Goal: Task Accomplishment & Management: Complete application form

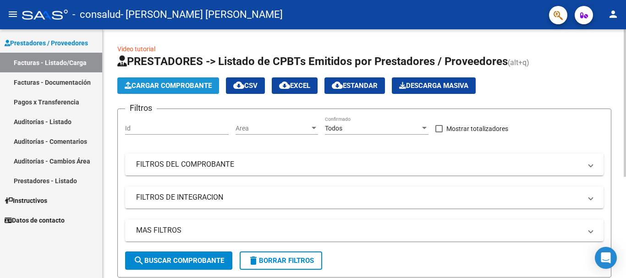
click at [168, 81] on button "Cargar Comprobante" at bounding box center [168, 85] width 102 height 16
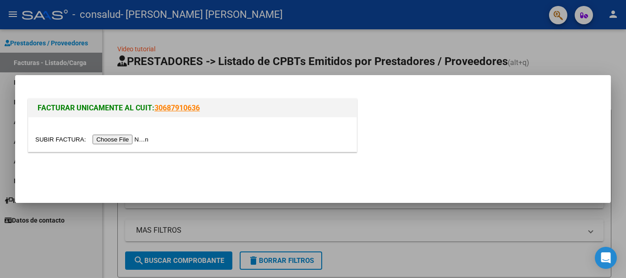
click at [137, 137] on input "file" at bounding box center [93, 140] width 116 height 10
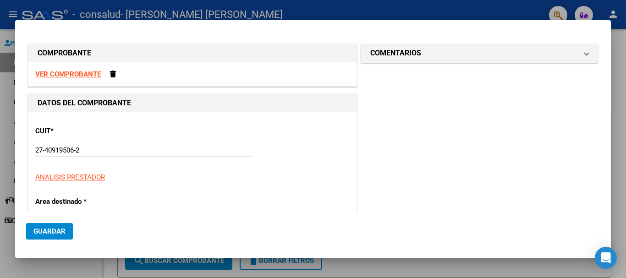
click at [80, 75] on strong "VER COMPROBANTE" at bounding box center [67, 74] width 65 height 8
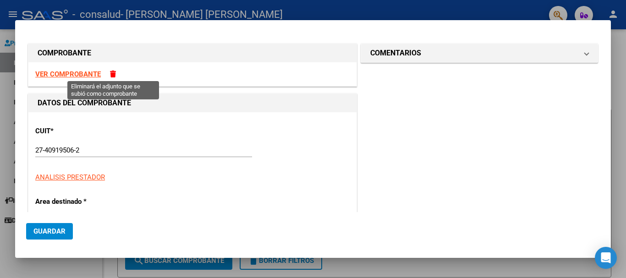
click at [114, 76] on span at bounding box center [113, 74] width 6 height 7
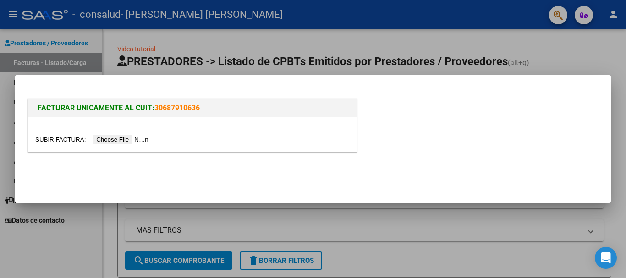
click at [123, 139] on input "file" at bounding box center [93, 140] width 116 height 10
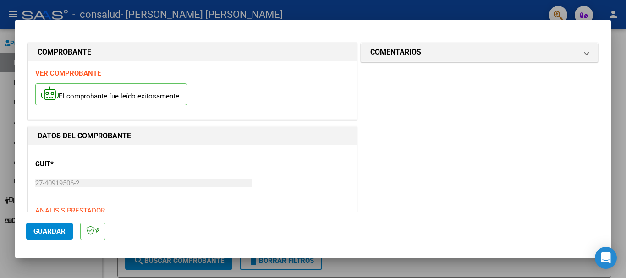
click at [93, 76] on strong "VER COMPROBANTE" at bounding box center [67, 73] width 65 height 8
drag, startPoint x: 288, startPoint y: 196, endPoint x: 294, endPoint y: 131, distance: 65.4
click at [294, 131] on h1 "DATOS DEL COMPROBANTE" at bounding box center [193, 136] width 310 height 11
click at [612, 94] on div at bounding box center [313, 139] width 626 height 278
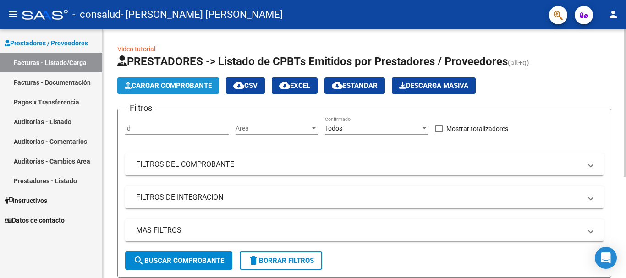
click at [174, 87] on span "Cargar Comprobante" at bounding box center [168, 86] width 87 height 8
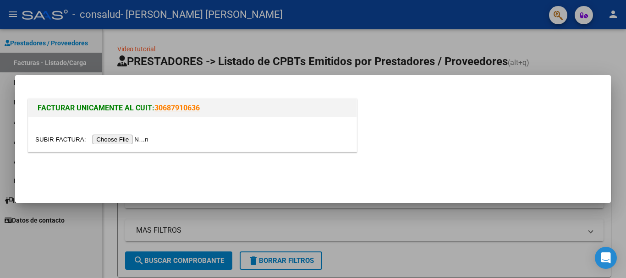
click at [124, 135] on input "file" at bounding box center [93, 140] width 116 height 10
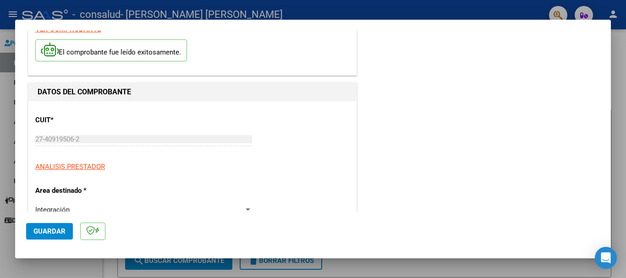
scroll to position [88, 0]
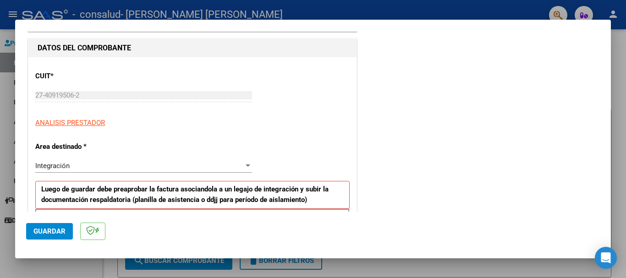
click at [616, 99] on div at bounding box center [313, 139] width 626 height 278
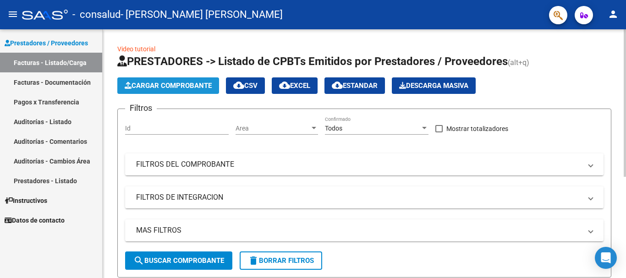
click at [171, 87] on span "Cargar Comprobante" at bounding box center [168, 86] width 87 height 8
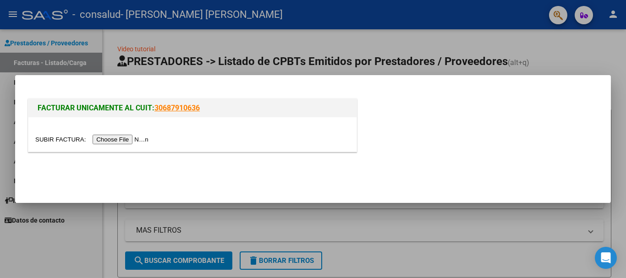
click at [131, 136] on input "file" at bounding box center [93, 140] width 116 height 10
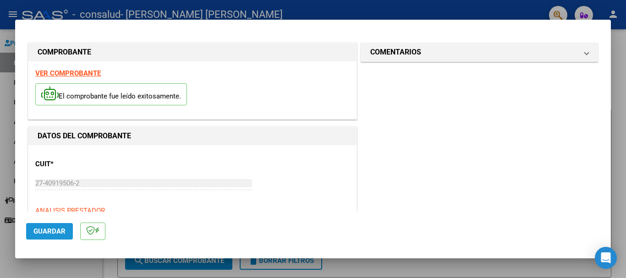
click at [56, 232] on span "Guardar" at bounding box center [49, 231] width 32 height 8
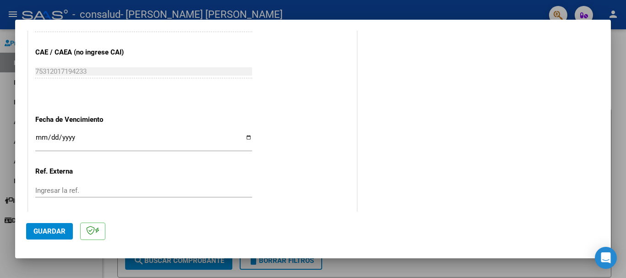
scroll to position [632, 0]
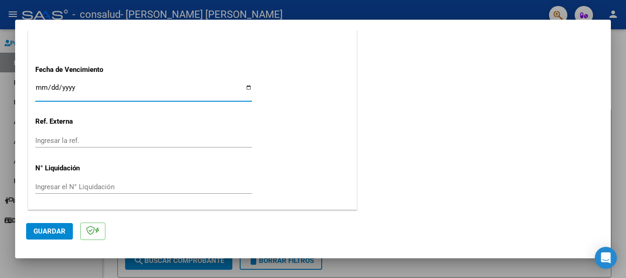
click at [77, 87] on input "Ingresar la fecha" at bounding box center [143, 91] width 217 height 15
click at [249, 86] on input "Ingresar la fecha" at bounding box center [143, 91] width 217 height 15
click at [246, 87] on input "Ingresar la fecha" at bounding box center [143, 91] width 217 height 15
type input "[DATE]"
click at [55, 230] on span "Guardar" at bounding box center [49, 231] width 32 height 8
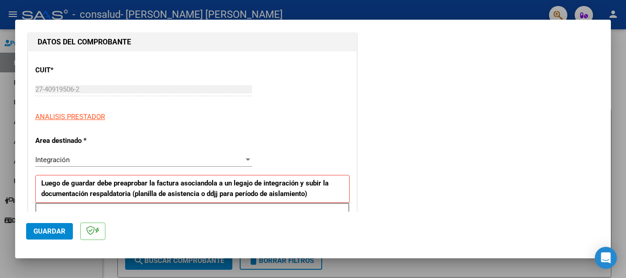
scroll to position [80, 0]
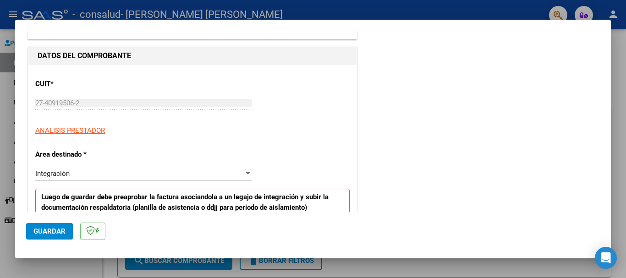
click at [244, 171] on div at bounding box center [248, 173] width 8 height 7
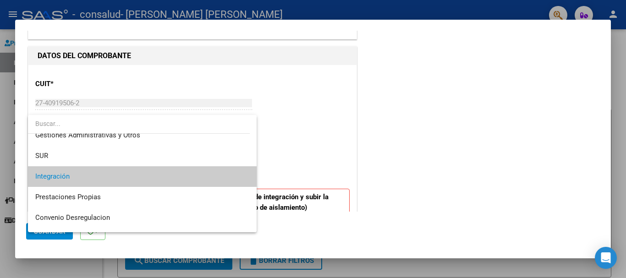
scroll to position [68, 0]
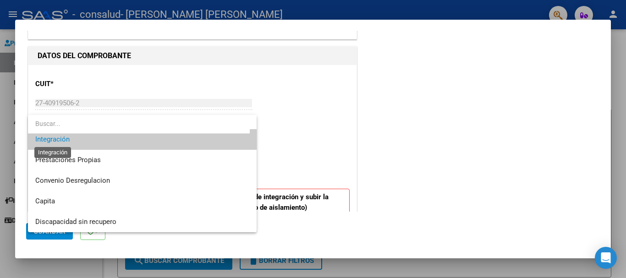
click at [58, 136] on span "Integración" at bounding box center [52, 139] width 34 height 8
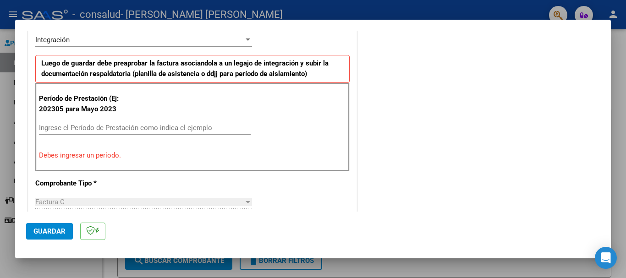
scroll to position [216, 0]
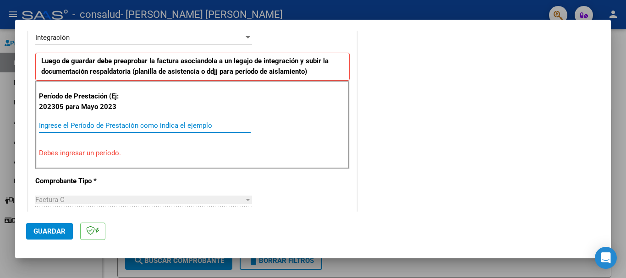
click at [76, 126] on input "Ingrese el Período de Prestación como indica el ejemplo" at bounding box center [145, 125] width 212 height 8
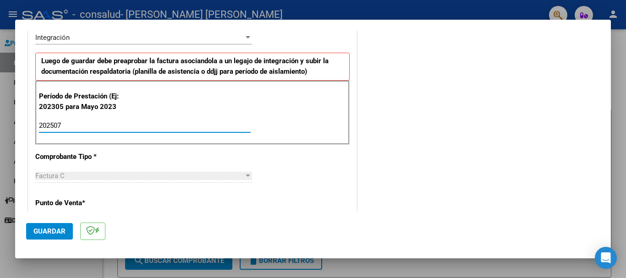
type input "202507"
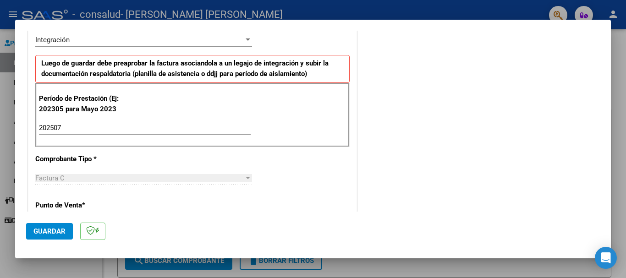
scroll to position [608, 0]
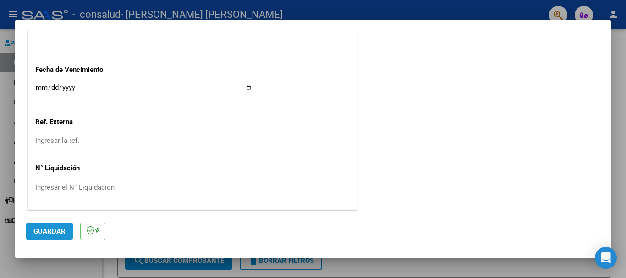
click at [53, 237] on button "Guardar" at bounding box center [49, 231] width 47 height 16
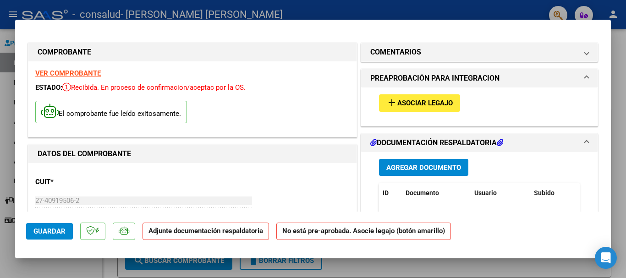
click at [584, 76] on span at bounding box center [586, 78] width 4 height 11
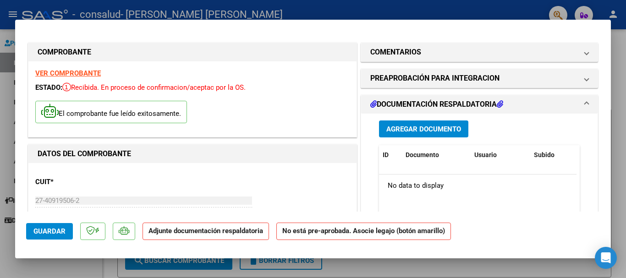
click at [433, 99] on h1 "DOCUMENTACIÓN RESPALDATORIA" at bounding box center [436, 104] width 133 height 11
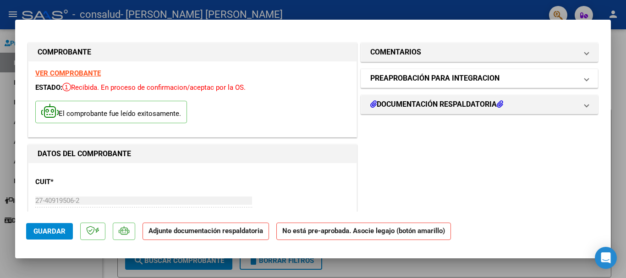
click at [465, 78] on h1 "PREAPROBACIÓN PARA INTEGRACION" at bounding box center [434, 78] width 129 height 11
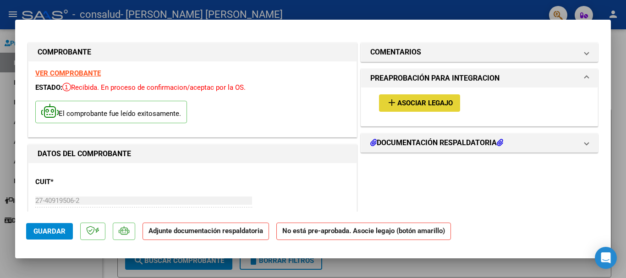
click at [387, 105] on mat-icon "add" at bounding box center [391, 102] width 11 height 11
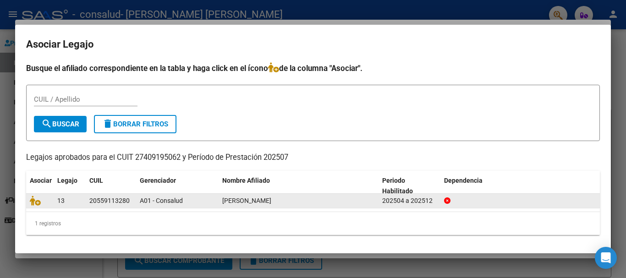
click at [243, 199] on span "[PERSON_NAME]" at bounding box center [246, 200] width 49 height 7
click at [116, 203] on div "20559113280" at bounding box center [109, 201] width 40 height 11
click at [36, 203] on icon at bounding box center [35, 201] width 11 height 10
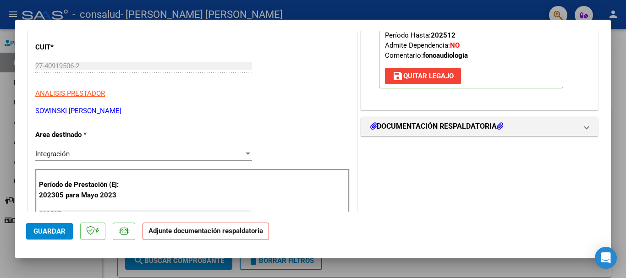
scroll to position [160, 0]
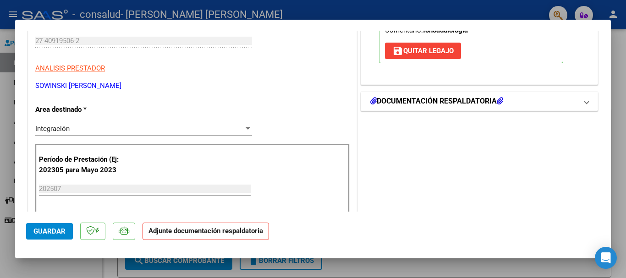
click at [502, 102] on icon at bounding box center [500, 100] width 6 height 7
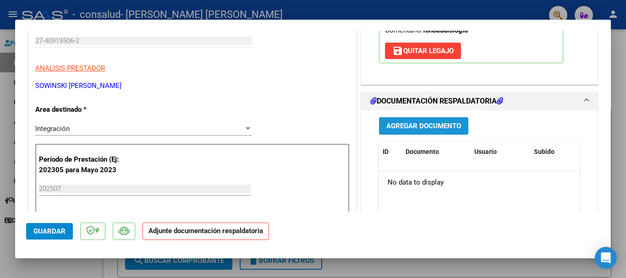
click at [406, 126] on span "Agregar Documento" at bounding box center [423, 126] width 75 height 8
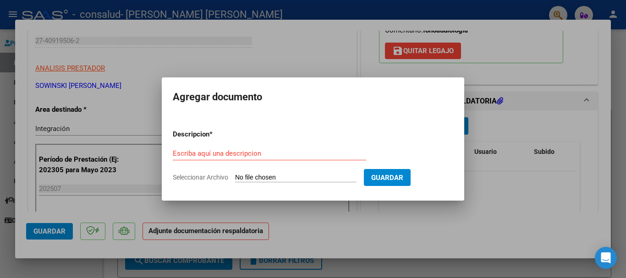
click at [205, 176] on span "Seleccionar Archivo" at bounding box center [200, 177] width 55 height 7
click at [235, 176] on input "Seleccionar Archivo" at bounding box center [295, 178] width 121 height 9
type input "C:\fakepath\Planilla de asistencia [DATE] [PERSON_NAME].pdf"
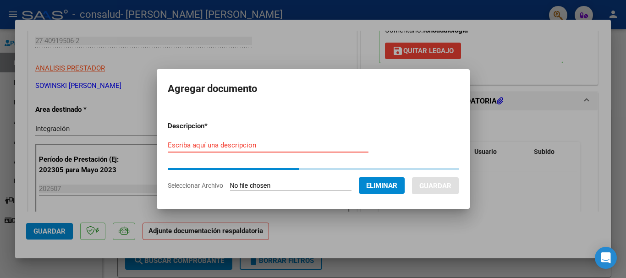
click at [240, 145] on input "Escriba aquí una descripcion" at bounding box center [268, 145] width 201 height 8
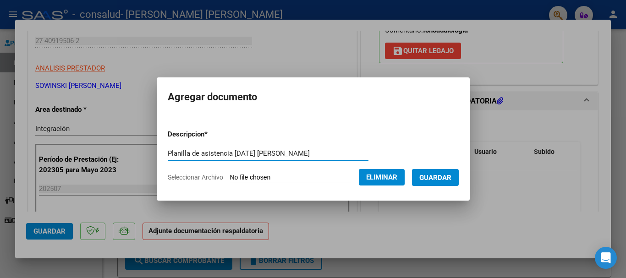
type input "Planilla de asistencia [DATE] [PERSON_NAME]"
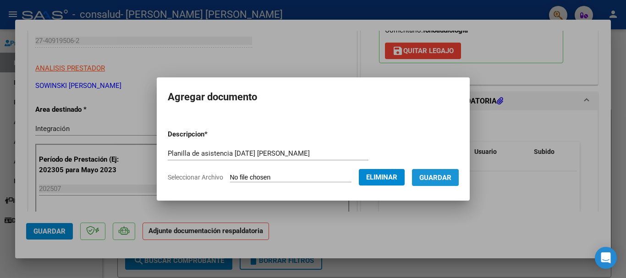
click at [437, 176] on span "Guardar" at bounding box center [435, 178] width 32 height 8
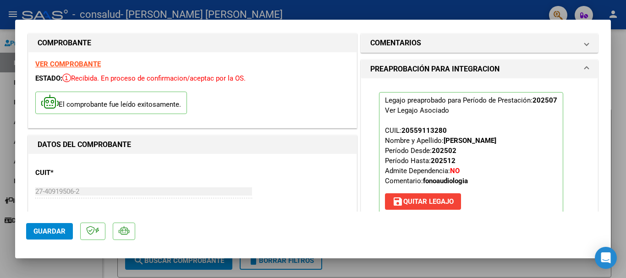
scroll to position [0, 0]
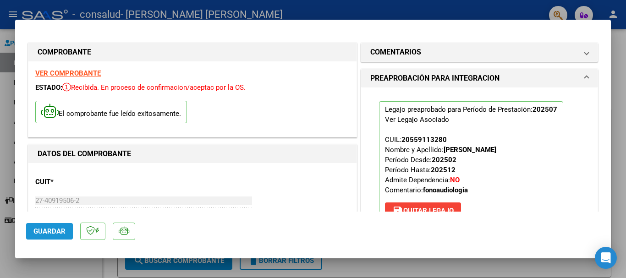
click at [63, 230] on span "Guardar" at bounding box center [49, 231] width 32 height 8
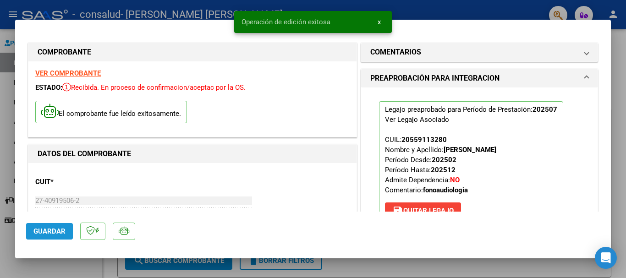
click at [63, 230] on span "Guardar" at bounding box center [49, 231] width 32 height 8
click at [380, 22] on span "x" at bounding box center [378, 22] width 3 height 8
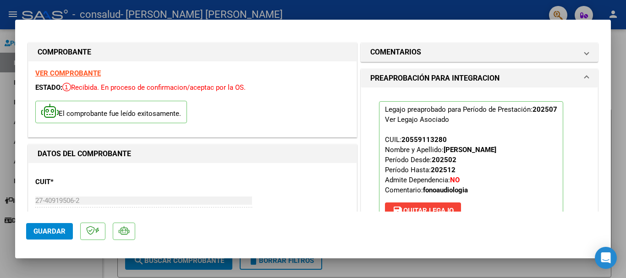
click at [390, 9] on div at bounding box center [313, 139] width 626 height 278
type input "$ 0,00"
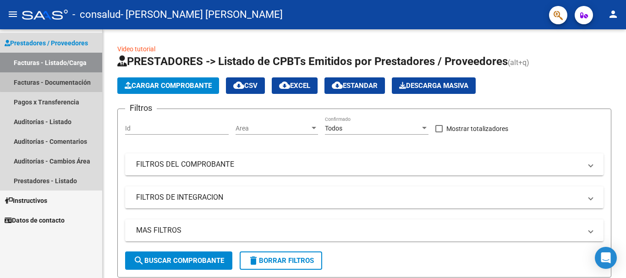
click at [65, 76] on link "Facturas - Documentación" at bounding box center [51, 82] width 102 height 20
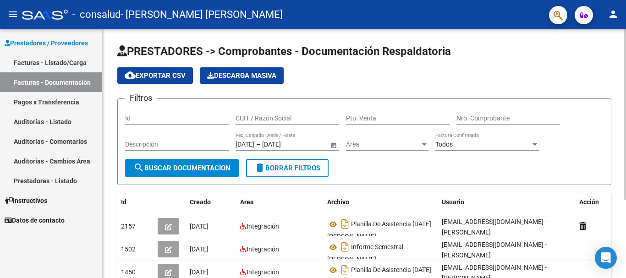
click at [625, 134] on div at bounding box center [624, 114] width 2 height 170
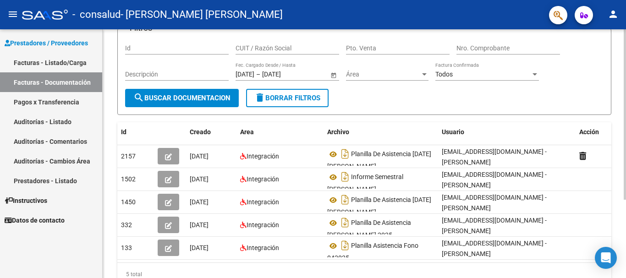
scroll to position [105, 0]
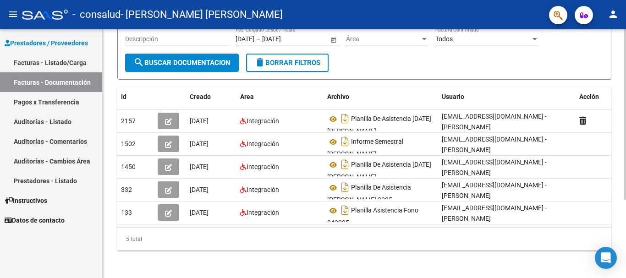
click at [625, 207] on div at bounding box center [624, 191] width 2 height 170
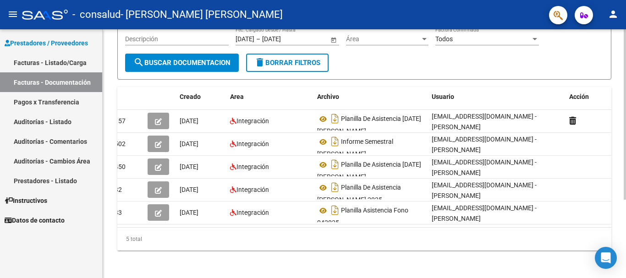
scroll to position [0, 0]
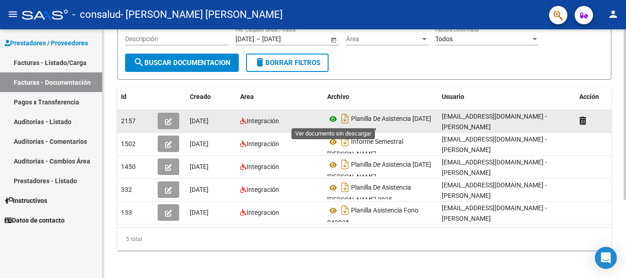
click at [331, 115] on icon at bounding box center [333, 119] width 12 height 11
click at [133, 120] on span "2157" at bounding box center [128, 120] width 15 height 7
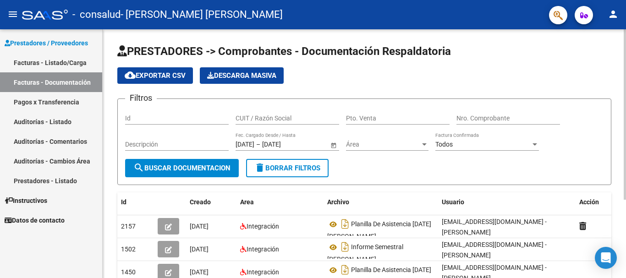
click at [622, 82] on div "PRESTADORES -> Comprobantes - Documentación Respaldatoria cloud_download Export…" at bounding box center [365, 207] width 525 height 356
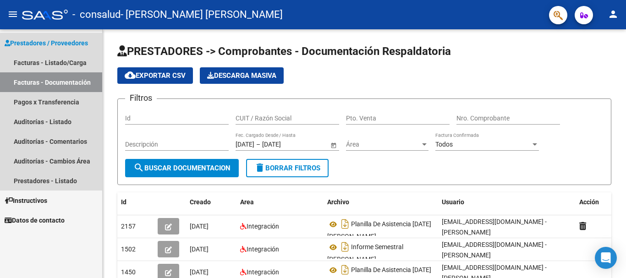
click at [8, 40] on icon at bounding box center [7, 43] width 5 height 6
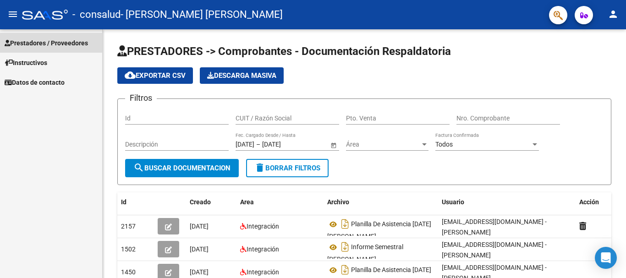
click at [8, 40] on icon at bounding box center [7, 43] width 5 height 6
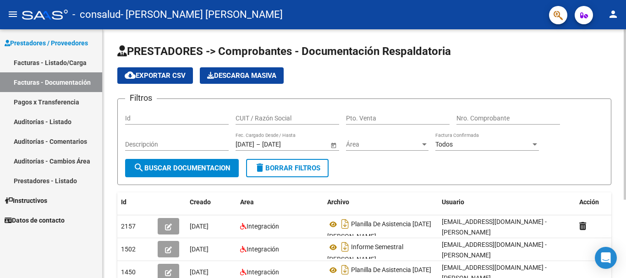
click at [142, 61] on app-list-header "PRESTADORES -> Comprobantes - Documentación Respaldatoria cloud_download Export…" at bounding box center [364, 114] width 494 height 141
click at [39, 17] on div at bounding box center [45, 15] width 46 height 10
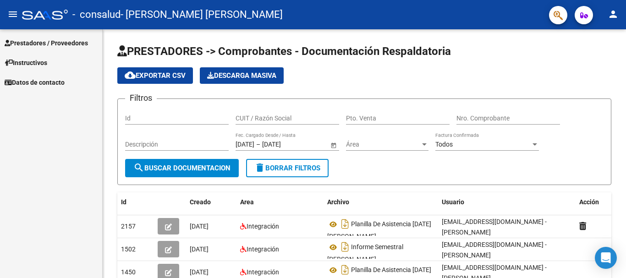
click at [7, 13] on mat-icon "menu" at bounding box center [12, 14] width 11 height 11
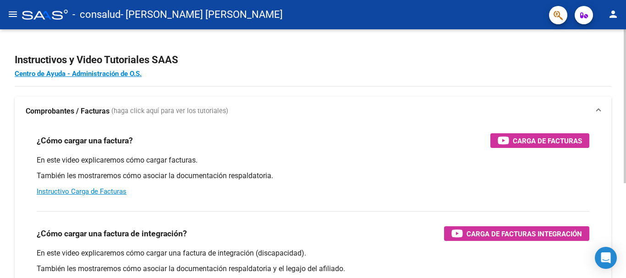
click at [625, 183] on div at bounding box center [624, 106] width 2 height 154
click at [622, 77] on div "Instructivos y Video Tutoriales SAAS Centro de Ayuda - Administración de O.S. C…" at bounding box center [314, 230] width 628 height 402
click at [16, 13] on mat-icon "menu" at bounding box center [12, 14] width 11 height 11
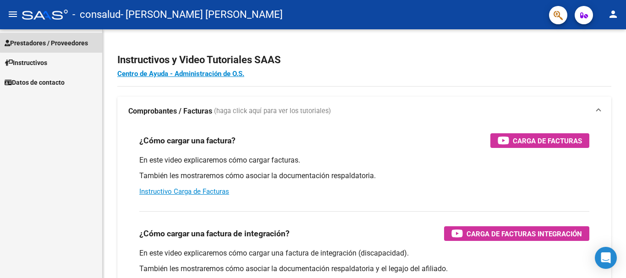
click at [52, 42] on span "Prestadores / Proveedores" at bounding box center [46, 43] width 83 height 10
click at [21, 33] on link "Prestadores / Proveedores" at bounding box center [51, 43] width 102 height 20
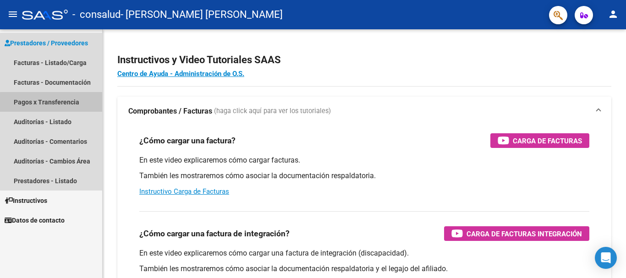
click at [59, 103] on link "Pagos x Transferencia" at bounding box center [51, 102] width 102 height 20
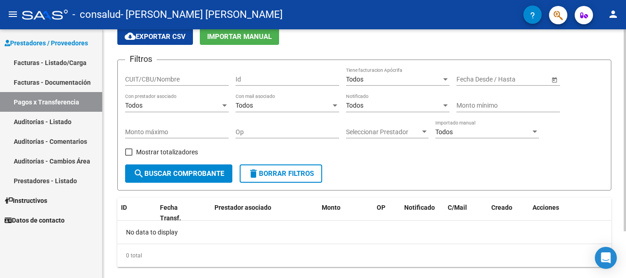
scroll to position [58, 0]
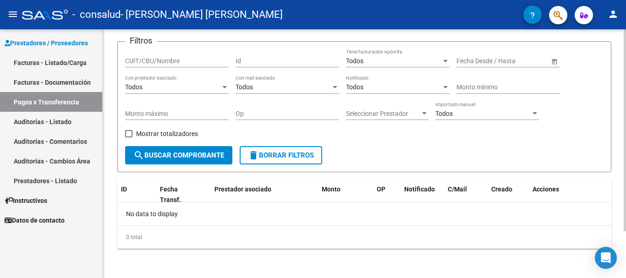
click at [625, 184] on div at bounding box center [624, 177] width 2 height 202
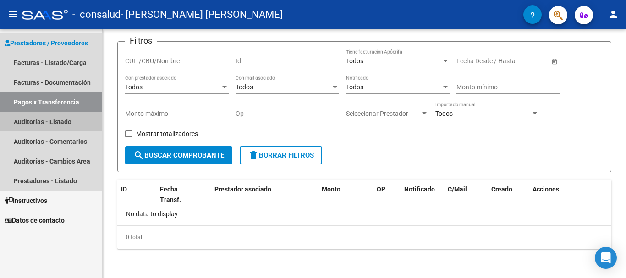
click at [51, 116] on link "Auditorías - Listado" at bounding box center [51, 122] width 102 height 20
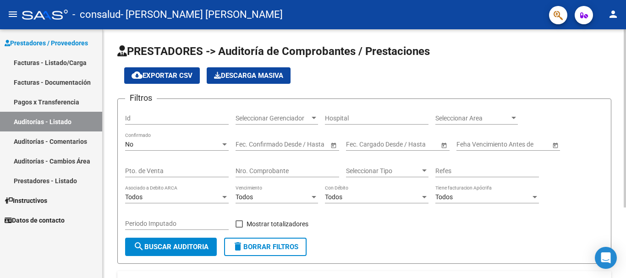
scroll to position [98, 0]
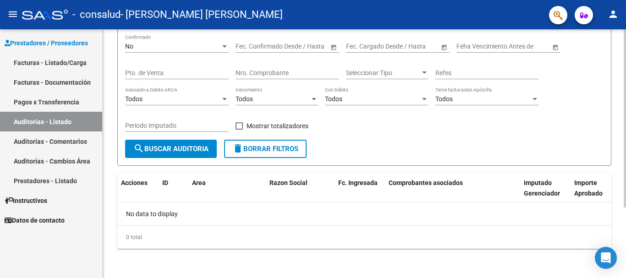
click at [625, 202] on div at bounding box center [624, 189] width 2 height 178
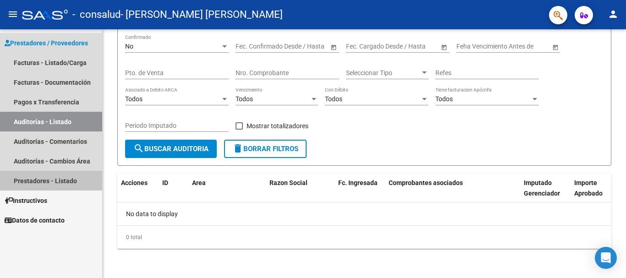
click at [40, 179] on link "Prestadores - Listado" at bounding box center [51, 181] width 102 height 20
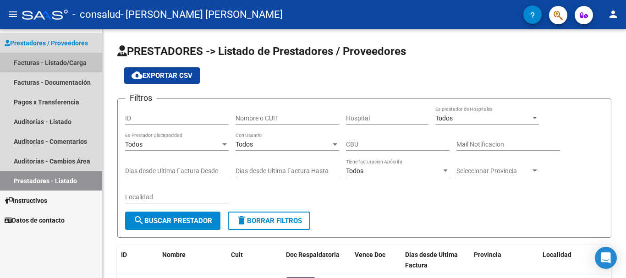
click at [39, 65] on link "Facturas - Listado/Carga" at bounding box center [51, 63] width 102 height 20
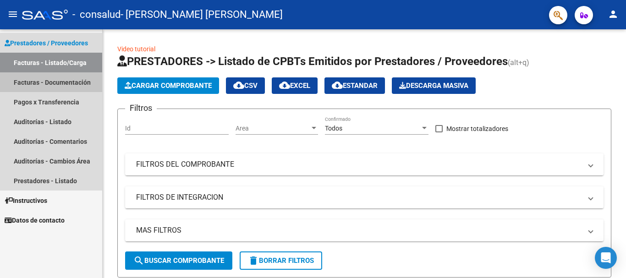
click at [51, 84] on link "Facturas - Documentación" at bounding box center [51, 82] width 102 height 20
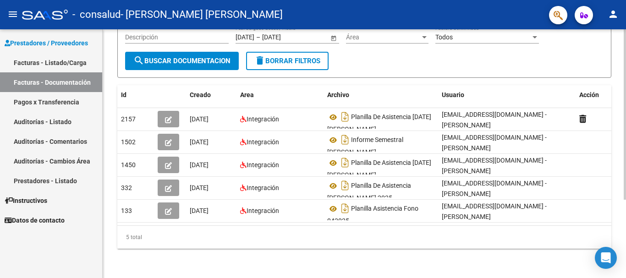
scroll to position [114, 0]
click at [625, 180] on div at bounding box center [624, 193] width 2 height 170
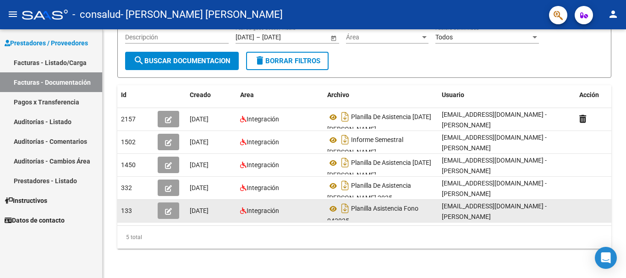
click at [625, 180] on div at bounding box center [624, 193] width 2 height 170
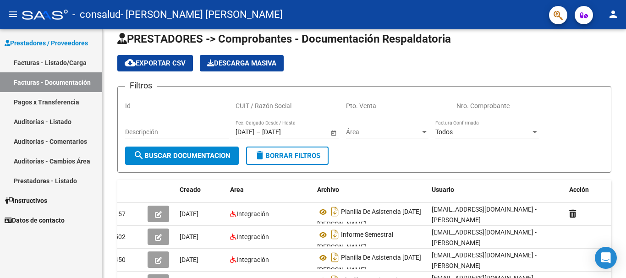
scroll to position [0, 0]
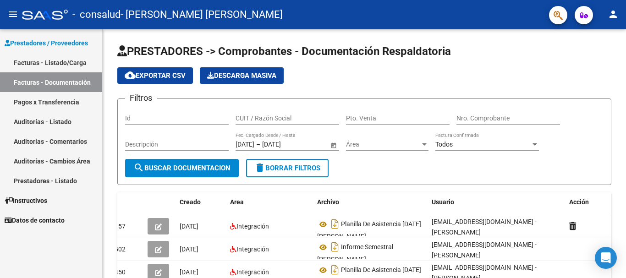
click at [625, 31] on div at bounding box center [624, 114] width 2 height 170
